Goal: Task Accomplishment & Management: Complete application form

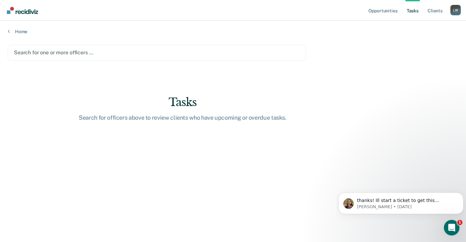
type input "A"
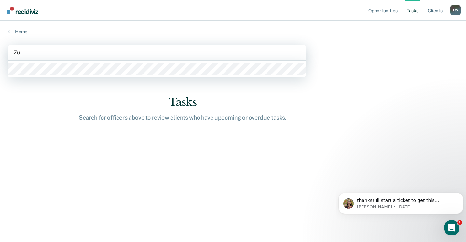
type input "[DATE]"
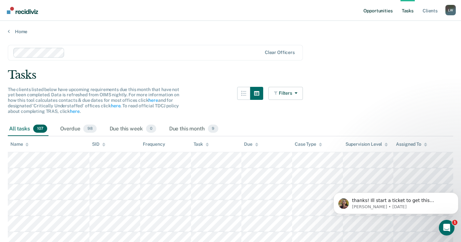
click at [383, 15] on link "Opportunities" at bounding box center [378, 10] width 32 height 21
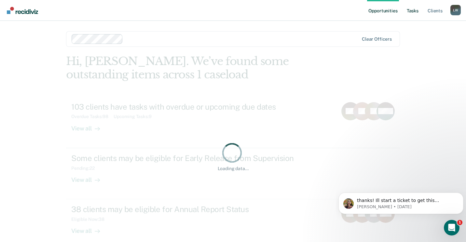
click at [413, 12] on link "Tasks" at bounding box center [413, 10] width 14 height 21
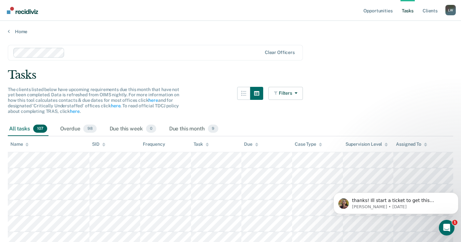
click at [413, 12] on link "Tasks" at bounding box center [408, 10] width 14 height 21
click at [297, 95] on icon "button" at bounding box center [294, 93] width 5 height 5
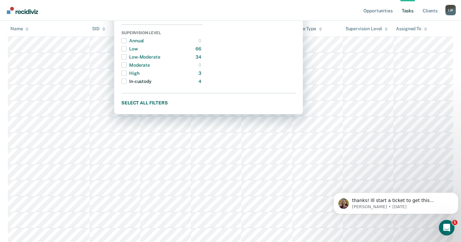
scroll to position [33, 0]
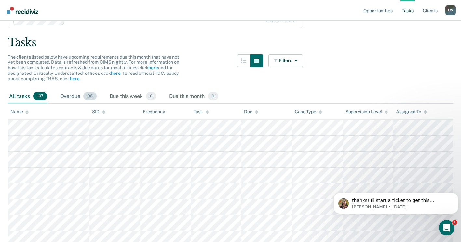
click at [87, 99] on span "98" at bounding box center [89, 96] width 13 height 8
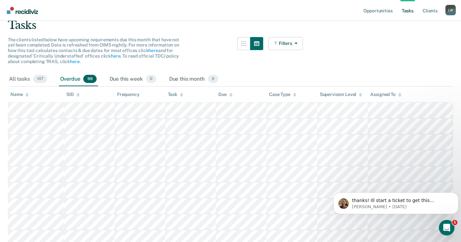
scroll to position [0, 0]
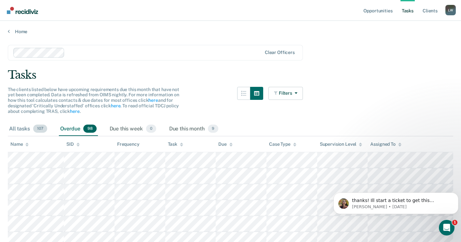
click at [18, 128] on div "All tasks 107" at bounding box center [28, 129] width 41 height 14
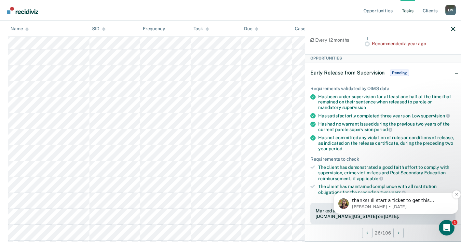
scroll to position [65, 0]
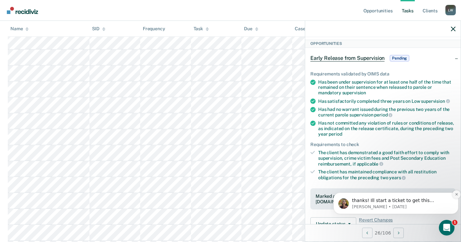
click at [456, 195] on icon "Dismiss notification" at bounding box center [457, 195] width 4 height 4
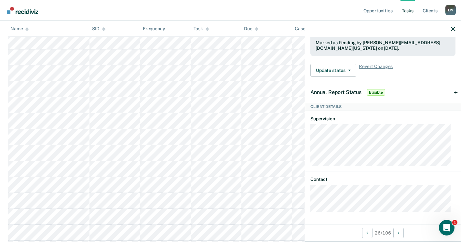
scroll to position [186, 0]
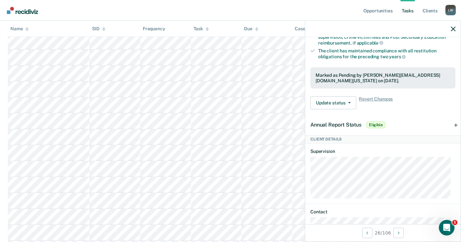
click at [452, 125] on div "Annual Report Status Eligible" at bounding box center [383, 125] width 156 height 21
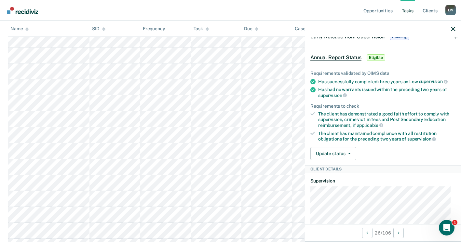
scroll to position [0, 0]
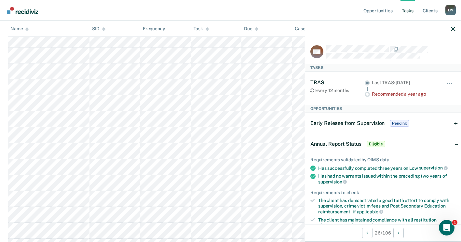
click at [452, 123] on div "Early Release from Supervision Pending" at bounding box center [383, 123] width 156 height 21
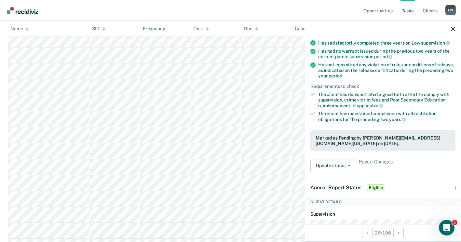
scroll to position [163, 0]
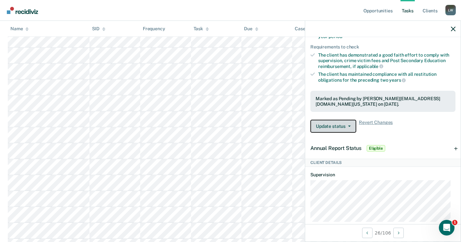
click at [332, 129] on button "Update status" at bounding box center [334, 126] width 46 height 13
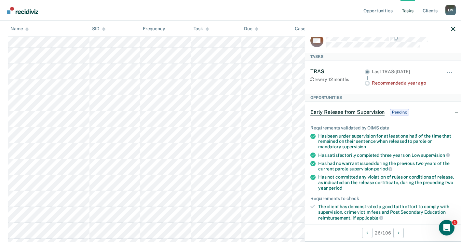
scroll to position [0, 0]
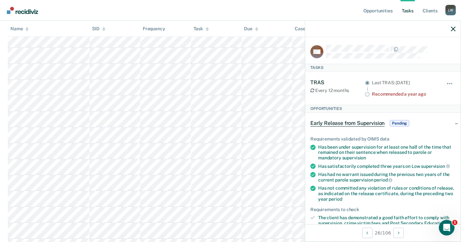
click at [348, 126] on div "Early Release from Supervision Pending" at bounding box center [361, 123] width 100 height 10
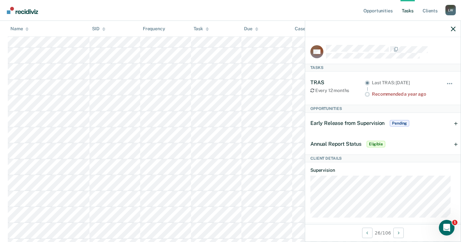
click at [348, 126] on div "Early Release from Supervision Pending" at bounding box center [361, 123] width 100 height 10
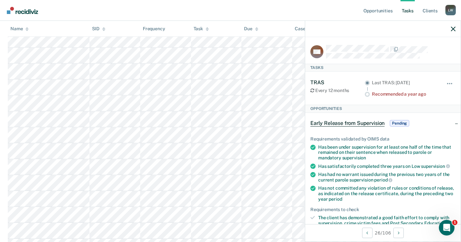
click at [348, 125] on span "Early Release from Supervision" at bounding box center [348, 123] width 74 height 7
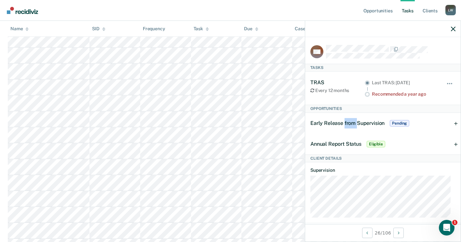
click at [348, 125] on span "Early Release from Supervision" at bounding box center [348, 123] width 74 height 6
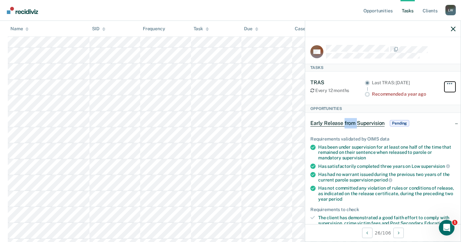
drag, startPoint x: 348, startPoint y: 125, endPoint x: 449, endPoint y: 83, distance: 109.9
click at [449, 83] on button "button" at bounding box center [450, 87] width 11 height 10
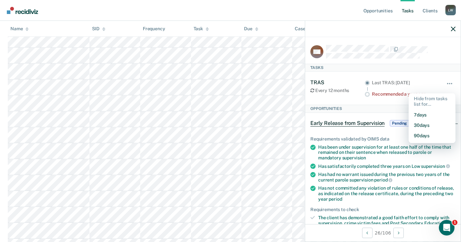
click at [362, 177] on div "Has had no warrant issued during the previous two years of the current parole s…" at bounding box center [386, 177] width 137 height 11
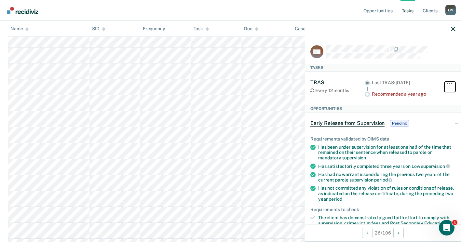
click at [449, 83] on button "button" at bounding box center [450, 87] width 11 height 10
click at [369, 112] on div "Opportunities" at bounding box center [383, 109] width 156 height 8
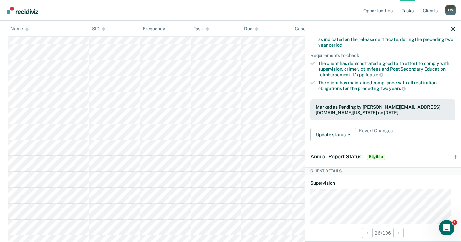
scroll to position [163, 0]
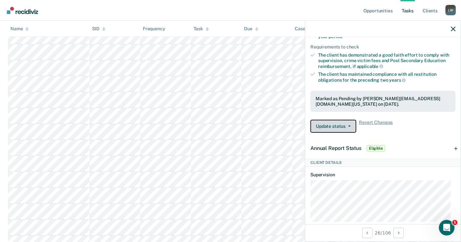
click at [327, 130] on button "Update status" at bounding box center [334, 126] width 46 height 13
click at [393, 139] on div "Annual Report Status Eligible" at bounding box center [383, 148] width 156 height 21
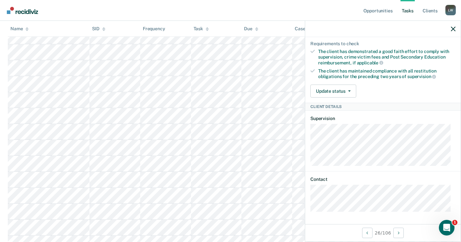
scroll to position [0, 0]
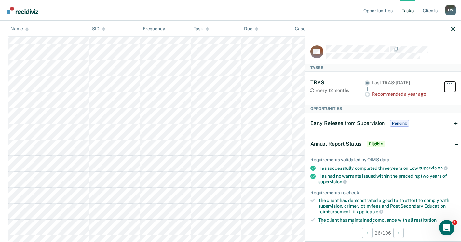
click at [445, 87] on button "button" at bounding box center [450, 87] width 11 height 10
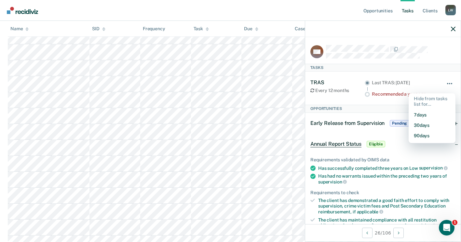
click at [445, 87] on button "button" at bounding box center [450, 87] width 11 height 10
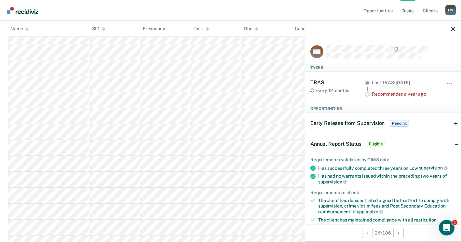
click at [452, 124] on div "Early Release from Supervision Pending" at bounding box center [383, 123] width 156 height 21
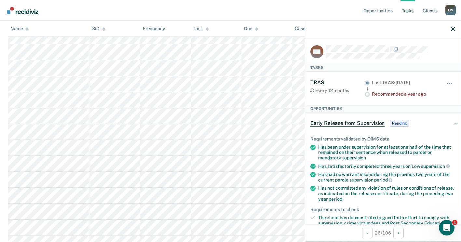
click at [452, 124] on div "Early Release from Supervision Pending" at bounding box center [383, 123] width 156 height 21
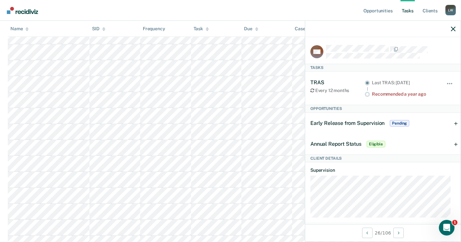
click at [378, 142] on span "Eligible" at bounding box center [376, 144] width 19 height 7
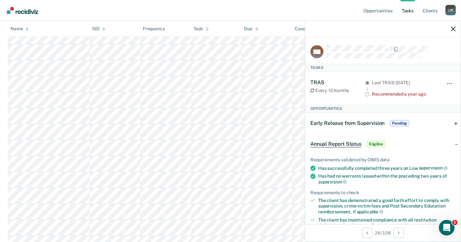
scroll to position [98, 0]
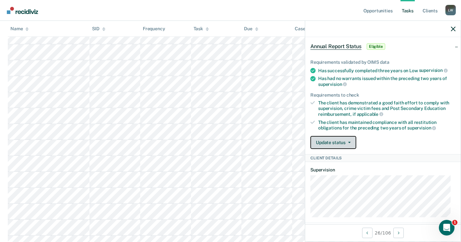
click at [334, 142] on button "Update status" at bounding box center [334, 142] width 46 height 13
click at [408, 123] on div "The client has maintained compliance with all restitution obligations for the p…" at bounding box center [386, 125] width 137 height 11
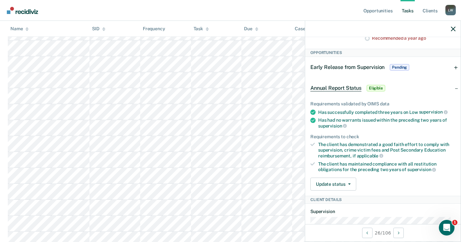
scroll to position [0, 0]
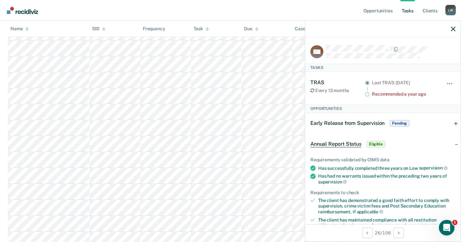
click at [333, 108] on div "Opportunities" at bounding box center [383, 109] width 156 height 8
click at [345, 125] on span "Early Release from Supervision" at bounding box center [348, 123] width 74 height 6
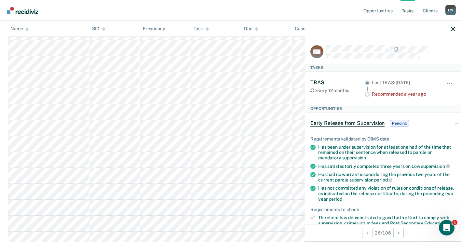
click at [347, 125] on span "Early Release from Supervision" at bounding box center [348, 123] width 74 height 7
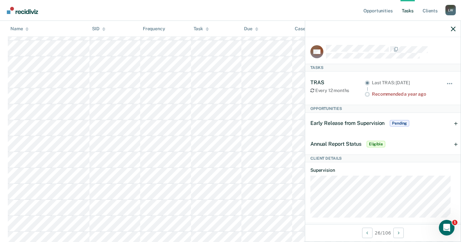
click at [377, 142] on span "Eligible" at bounding box center [376, 144] width 19 height 7
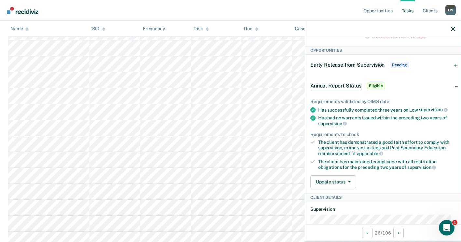
scroll to position [65, 0]
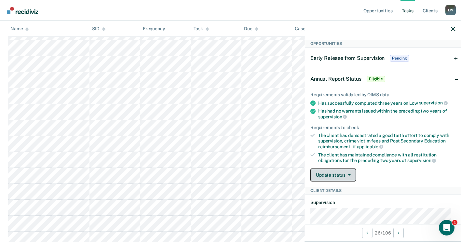
click at [325, 174] on button "Update status" at bounding box center [334, 175] width 46 height 13
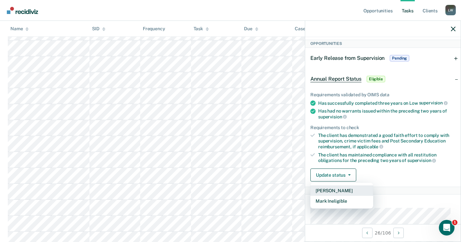
click at [331, 188] on button "Mark Pending" at bounding box center [342, 191] width 63 height 10
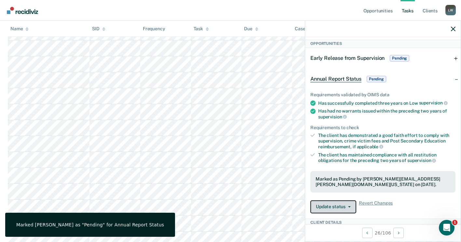
click at [332, 202] on button "Update status" at bounding box center [334, 206] width 46 height 13
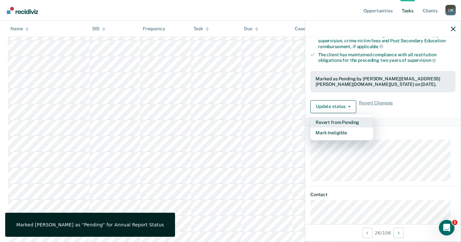
click at [337, 122] on button "Revert from Pending" at bounding box center [342, 122] width 63 height 10
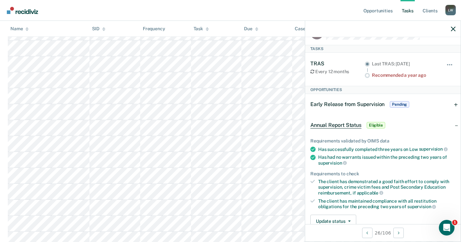
scroll to position [0, 0]
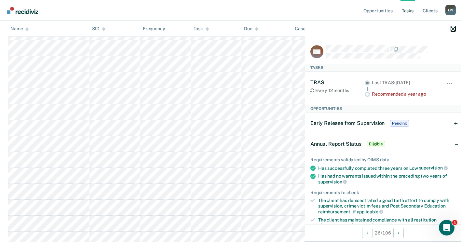
click at [453, 29] on icon "button" at bounding box center [453, 29] width 5 height 5
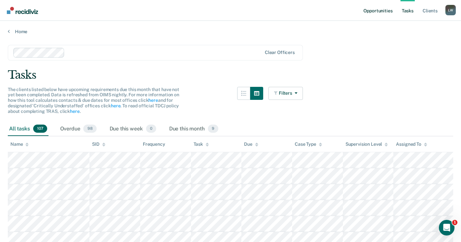
click at [380, 10] on link "Opportunities" at bounding box center [378, 10] width 32 height 21
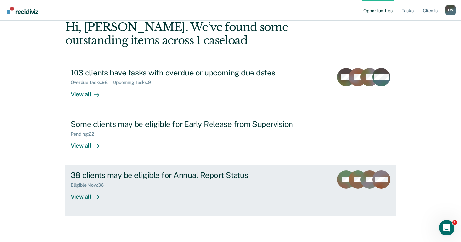
scroll to position [35, 0]
click at [91, 196] on div at bounding box center [95, 196] width 8 height 7
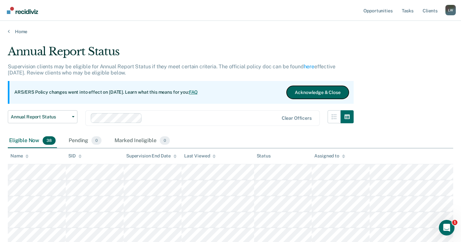
click at [312, 90] on button "Acknowledge & Close" at bounding box center [318, 92] width 62 height 13
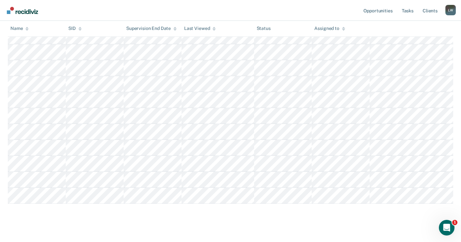
scroll to position [546, 0]
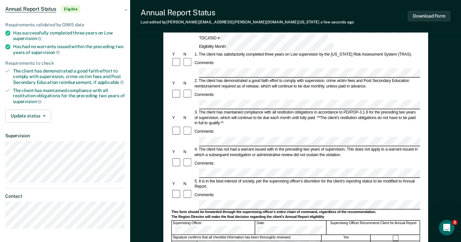
scroll to position [65, 0]
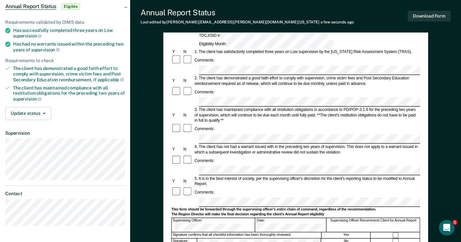
click at [224, 87] on div "Comments:" at bounding box center [295, 92] width 249 height 10
click at [262, 124] on div "Comments:" at bounding box center [295, 129] width 249 height 10
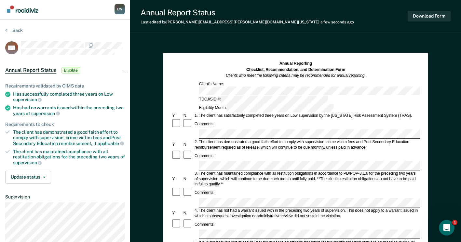
scroll to position [0, 0]
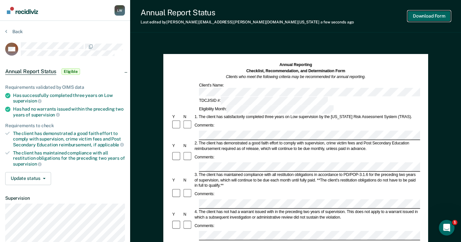
click at [429, 14] on button "Download Form" at bounding box center [429, 16] width 43 height 11
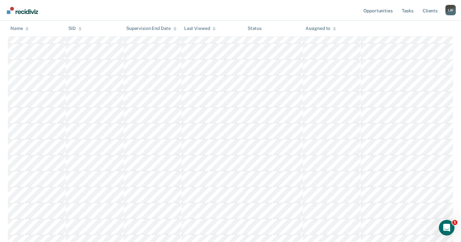
scroll to position [254, 0]
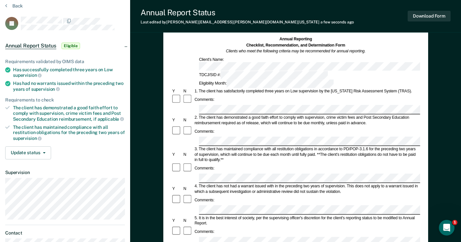
scroll to position [65, 0]
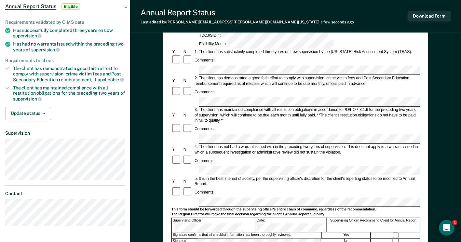
click at [209, 158] on div "Comments:" at bounding box center [205, 160] width 22 height 5
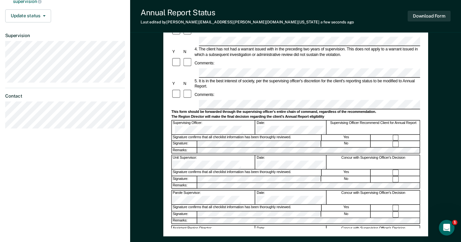
scroll to position [0, 0]
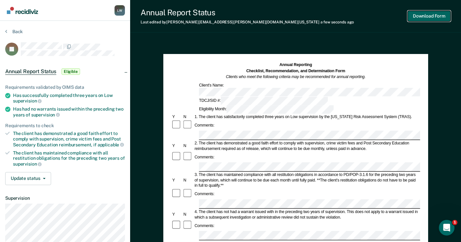
click at [429, 16] on button "Download Form" at bounding box center [429, 16] width 43 height 11
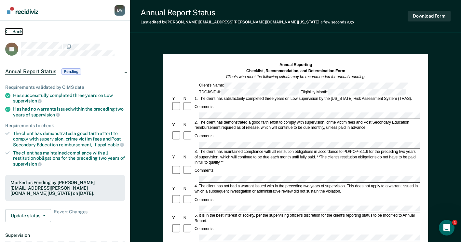
click at [20, 33] on button "Back" at bounding box center [14, 32] width 18 height 6
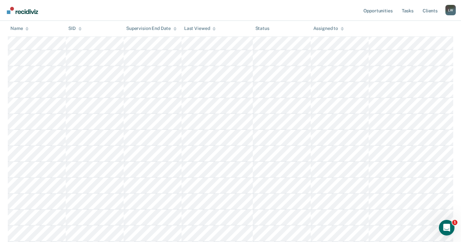
scroll to position [391, 0]
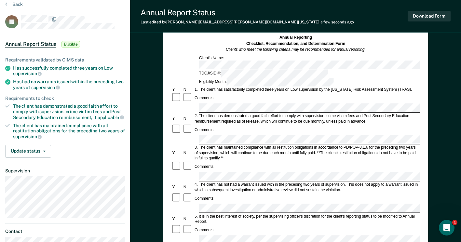
scroll to position [65, 0]
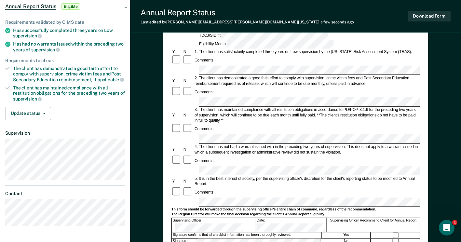
drag, startPoint x: 207, startPoint y: 165, endPoint x: 201, endPoint y: 167, distance: 5.6
click at [201, 207] on div "This form should be forwarded through the supervising officer's entire chain of…" at bounding box center [295, 209] width 249 height 5
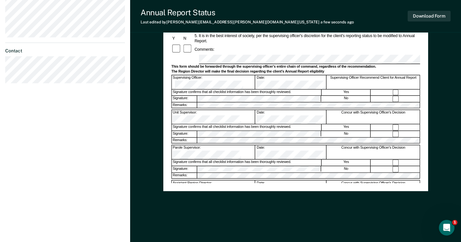
scroll to position [0, 0]
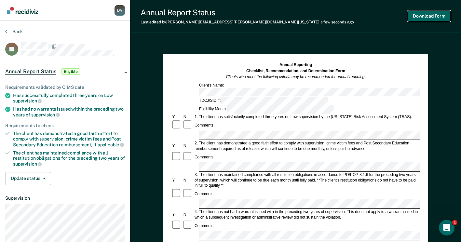
click at [435, 15] on button "Download Form" at bounding box center [429, 16] width 43 height 11
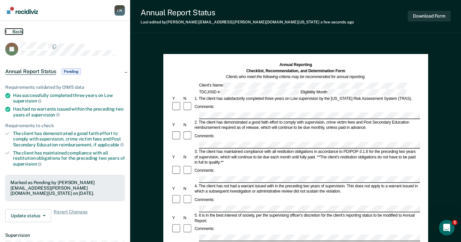
click at [6, 29] on icon at bounding box center [6, 31] width 2 height 5
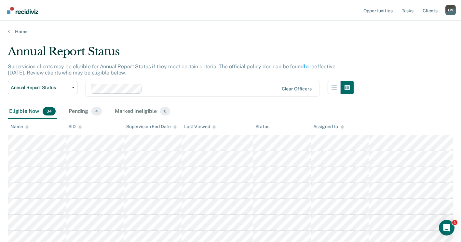
scroll to position [391, 0]
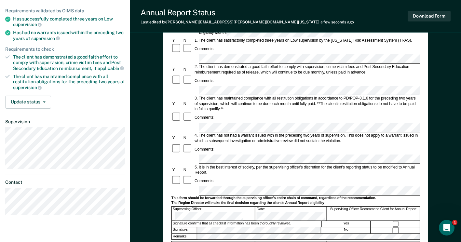
scroll to position [45, 0]
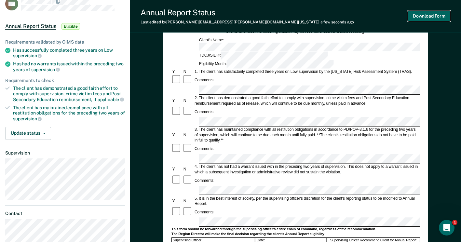
click at [421, 15] on button "Download Form" at bounding box center [429, 16] width 43 height 11
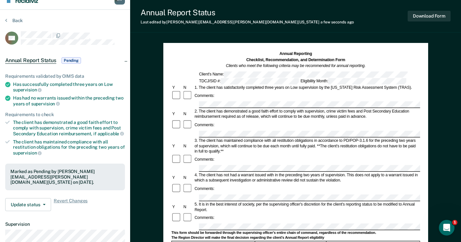
scroll to position [0, 0]
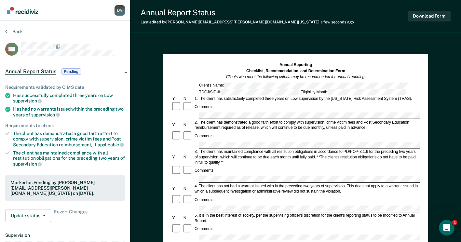
click at [7, 26] on section "Back RH Annual Report Status Pending Requirements validated by OIMS data Has su…" at bounding box center [65, 181] width 130 height 321
click at [7, 31] on icon at bounding box center [6, 31] width 2 height 5
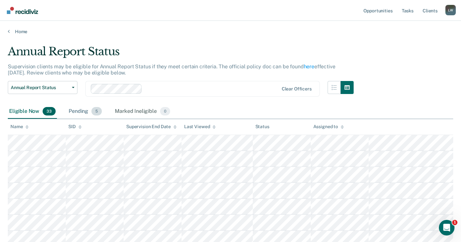
click at [73, 110] on div "Pending 5" at bounding box center [85, 111] width 36 height 14
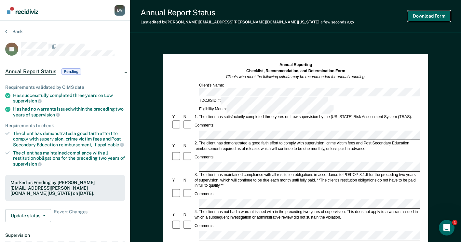
click at [429, 11] on button "Download Form" at bounding box center [429, 16] width 43 height 11
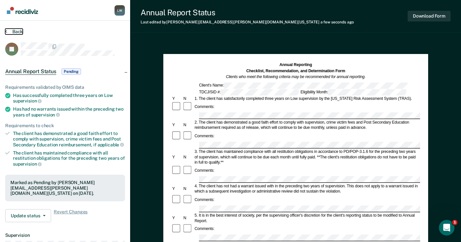
click at [14, 31] on button "Back" at bounding box center [14, 32] width 18 height 6
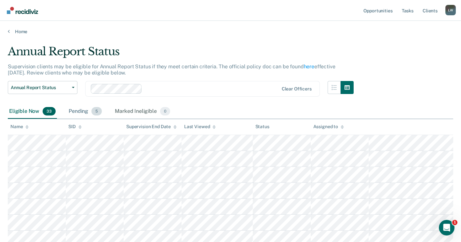
click at [77, 109] on div "Pending 5" at bounding box center [85, 111] width 36 height 14
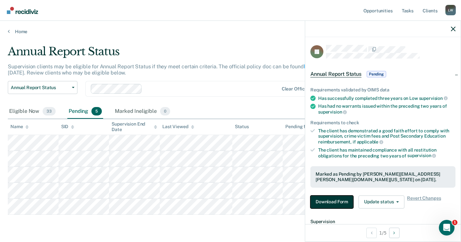
click at [328, 198] on button "Download Form" at bounding box center [332, 202] width 43 height 13
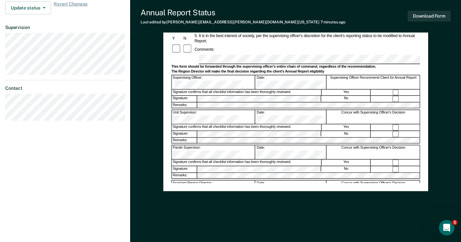
scroll to position [13, 0]
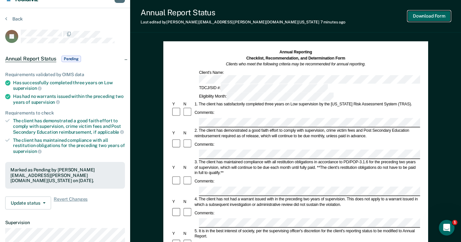
click at [419, 16] on button "Download Form" at bounding box center [429, 16] width 43 height 11
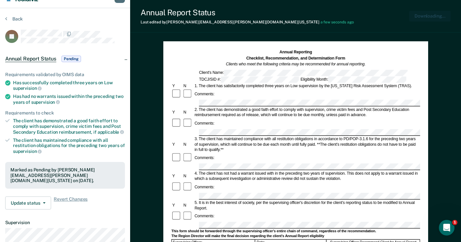
scroll to position [0, 0]
click at [10, 21] on button "Back" at bounding box center [14, 19] width 18 height 6
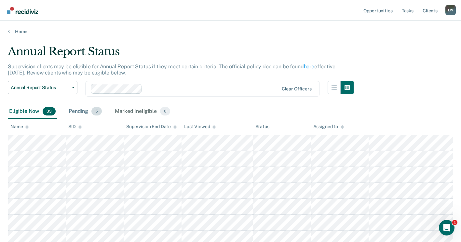
click at [70, 112] on div "Pending 5" at bounding box center [85, 111] width 36 height 14
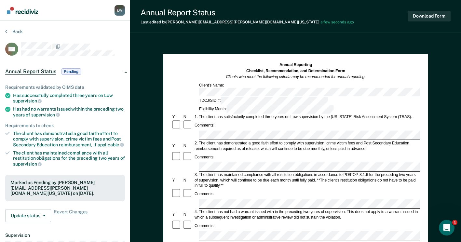
click at [421, 22] on div "Download Form" at bounding box center [429, 16] width 43 height 17
click at [424, 18] on button "Download Form" at bounding box center [429, 16] width 43 height 11
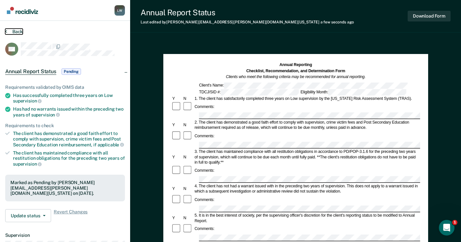
click at [8, 32] on button "Back" at bounding box center [14, 32] width 18 height 6
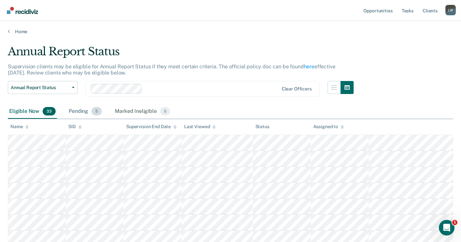
click at [93, 110] on span "5" at bounding box center [96, 111] width 10 height 8
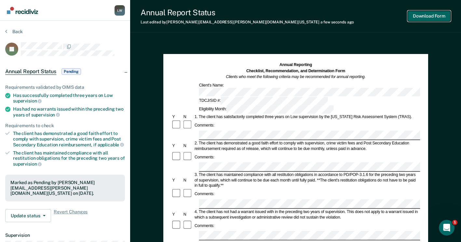
click at [429, 14] on button "Download Form" at bounding box center [429, 16] width 43 height 11
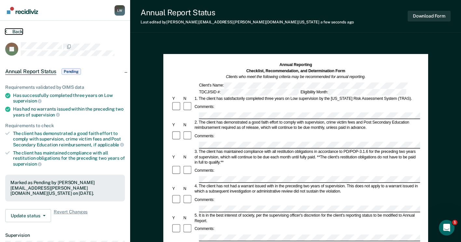
click at [8, 30] on button "Back" at bounding box center [14, 32] width 18 height 6
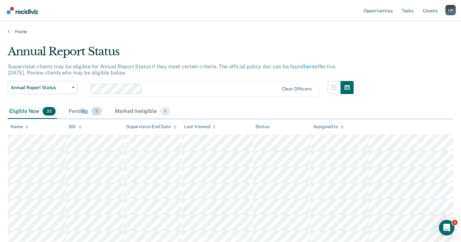
click at [83, 109] on div "Pending 5" at bounding box center [85, 111] width 36 height 14
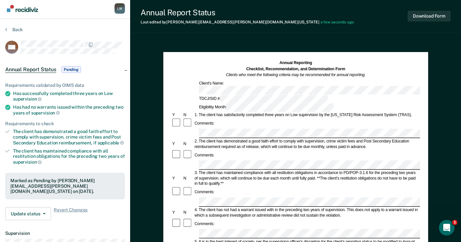
scroll to position [33, 0]
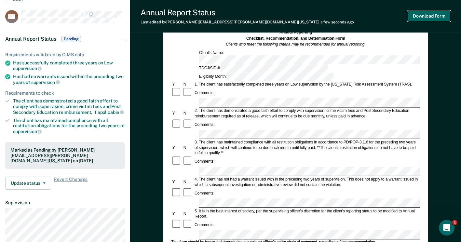
click at [432, 16] on button "Download Form" at bounding box center [429, 16] width 43 height 11
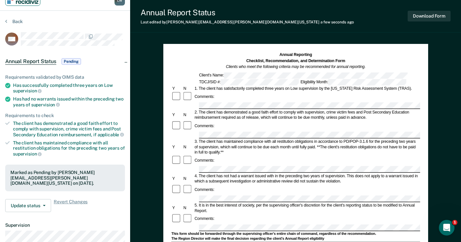
scroll to position [0, 0]
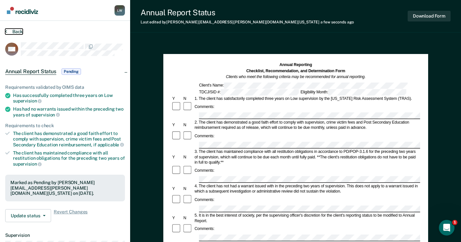
click at [8, 34] on button "Back" at bounding box center [14, 32] width 18 height 6
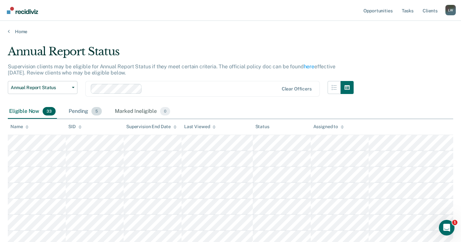
click at [85, 107] on div "Pending 5" at bounding box center [85, 111] width 36 height 14
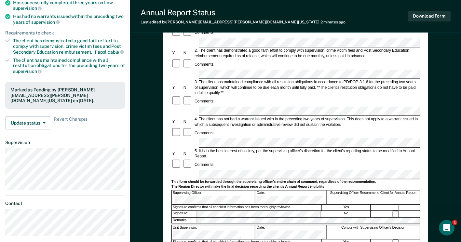
scroll to position [130, 0]
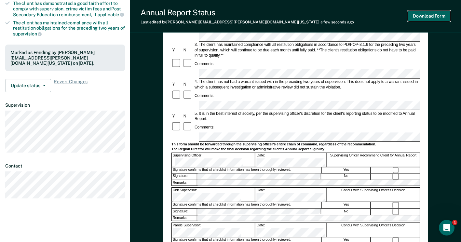
click at [433, 15] on button "Download Form" at bounding box center [429, 16] width 43 height 11
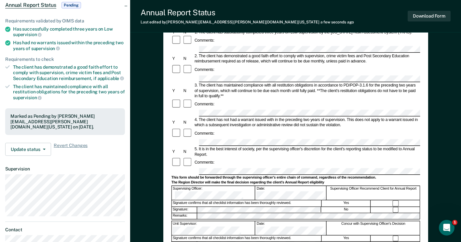
scroll to position [0, 0]
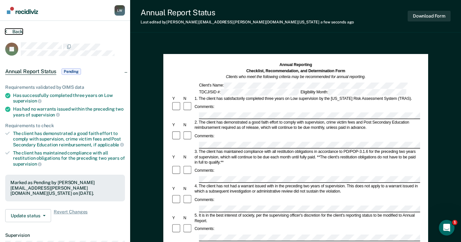
click at [8, 30] on button "Back" at bounding box center [14, 32] width 18 height 6
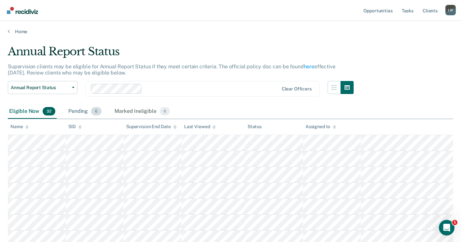
click at [86, 115] on div "Pending 6" at bounding box center [85, 111] width 36 height 14
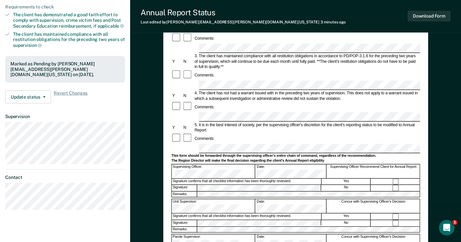
scroll to position [130, 0]
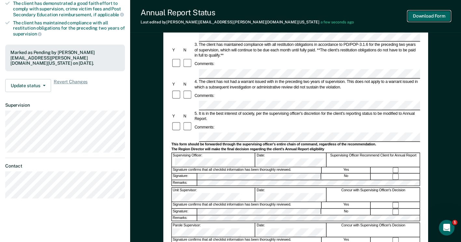
click at [445, 13] on button "Download Form" at bounding box center [429, 16] width 43 height 11
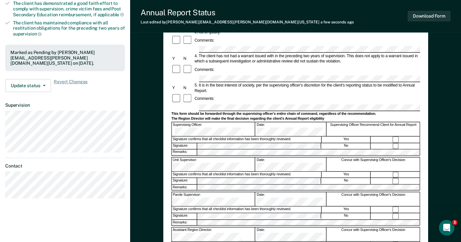
scroll to position [0, 0]
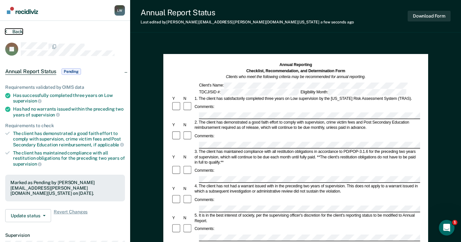
click at [10, 31] on button "Back" at bounding box center [14, 32] width 18 height 6
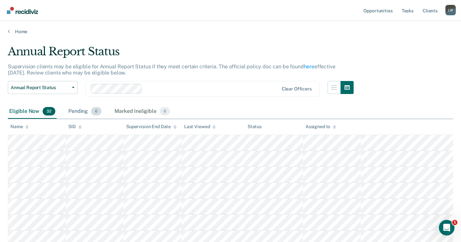
click at [89, 112] on div "Pending 6" at bounding box center [85, 111] width 36 height 14
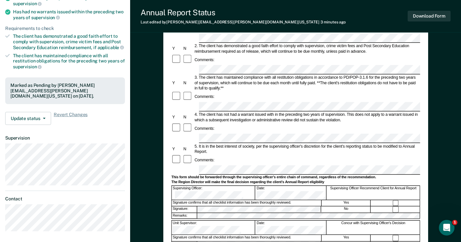
scroll to position [98, 0]
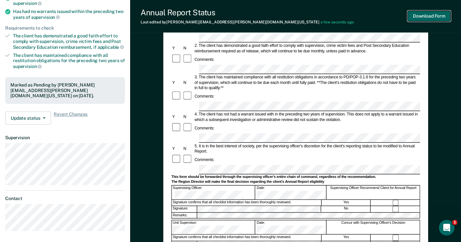
click at [429, 18] on button "Download Form" at bounding box center [429, 16] width 43 height 11
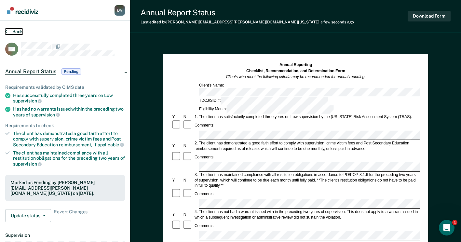
click at [6, 33] on icon at bounding box center [6, 31] width 2 height 5
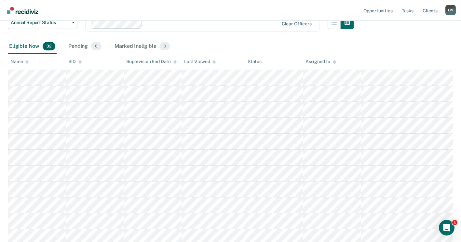
click at [80, 45] on div "Pending 6" at bounding box center [85, 46] width 36 height 14
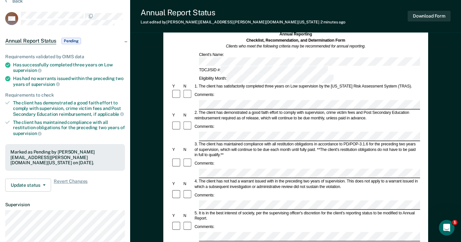
scroll to position [98, 0]
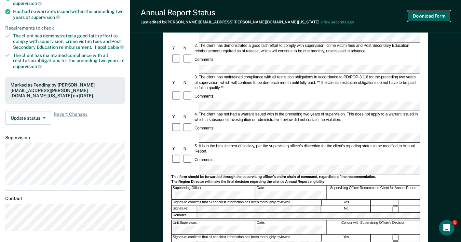
click at [426, 18] on button "Download Form" at bounding box center [429, 16] width 43 height 11
